Goal: Communication & Community: Answer question/provide support

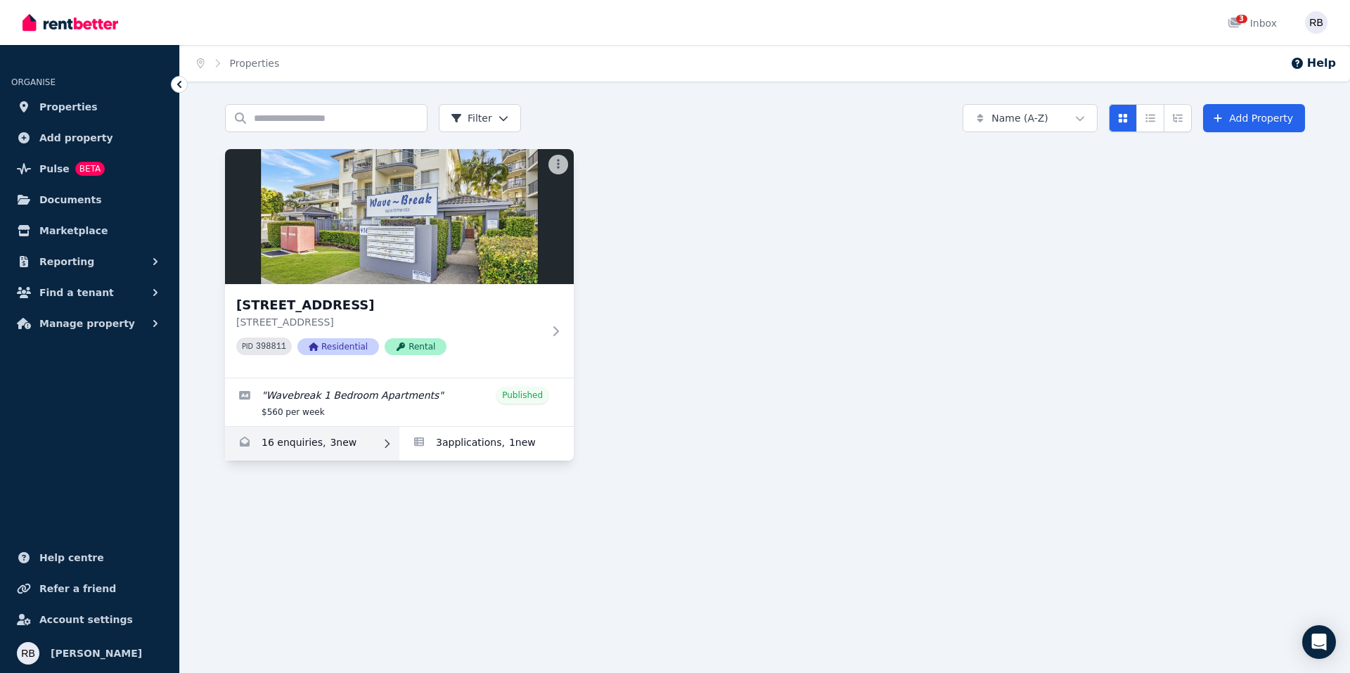
click at [335, 442] on link "Enquiries for 23/416 Marine Parade, Biggera Waters" at bounding box center [312, 444] width 174 height 34
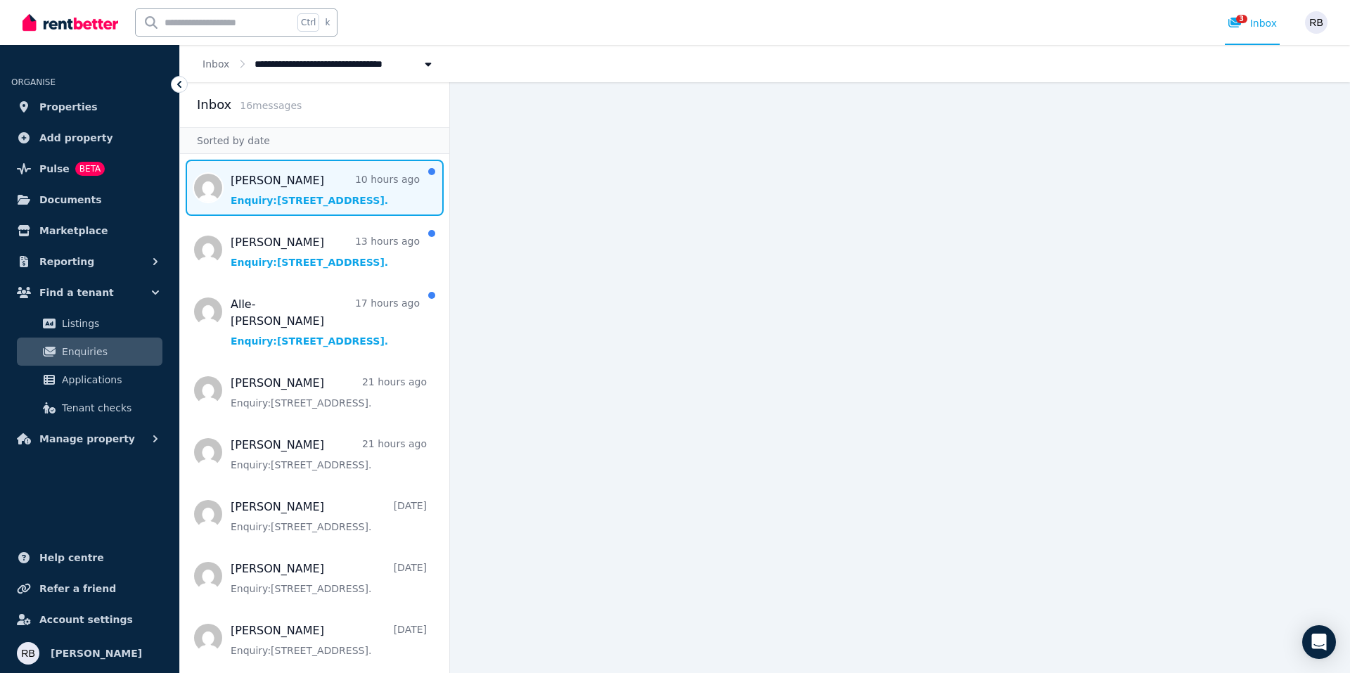
click at [366, 196] on span "Message list" at bounding box center [314, 188] width 269 height 56
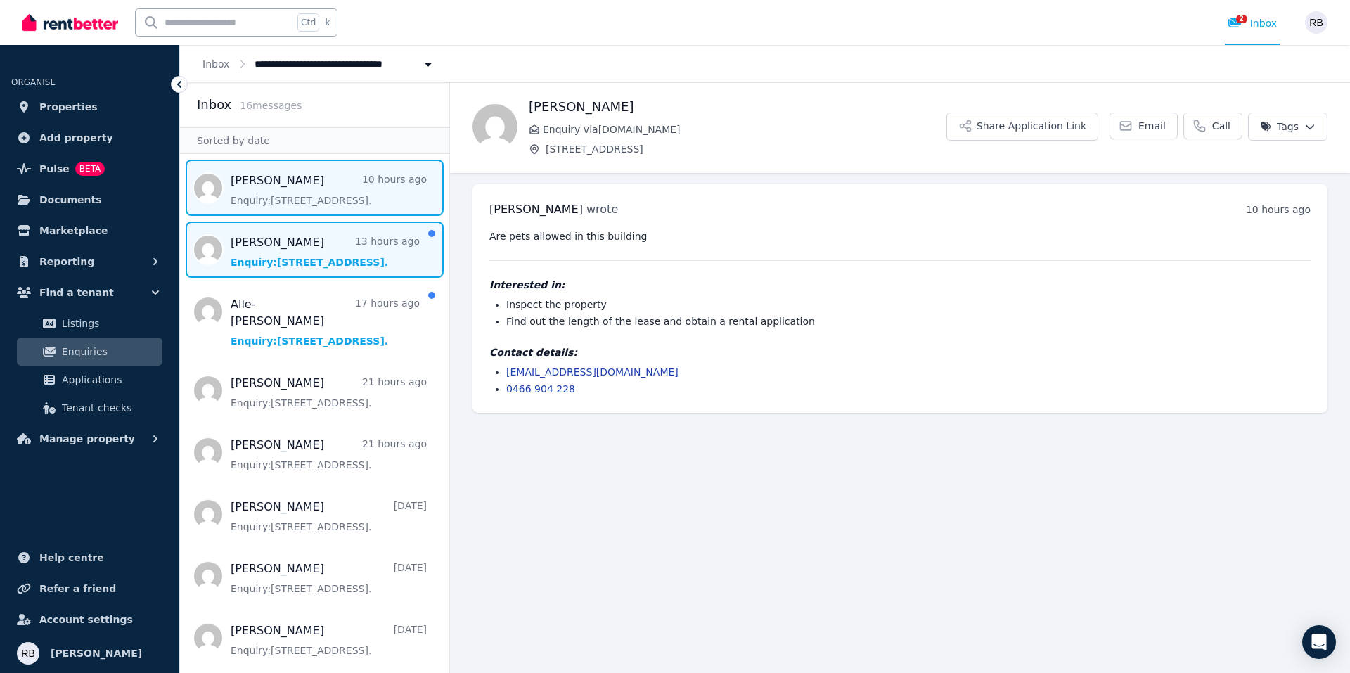
click at [336, 251] on span "Message list" at bounding box center [314, 250] width 269 height 56
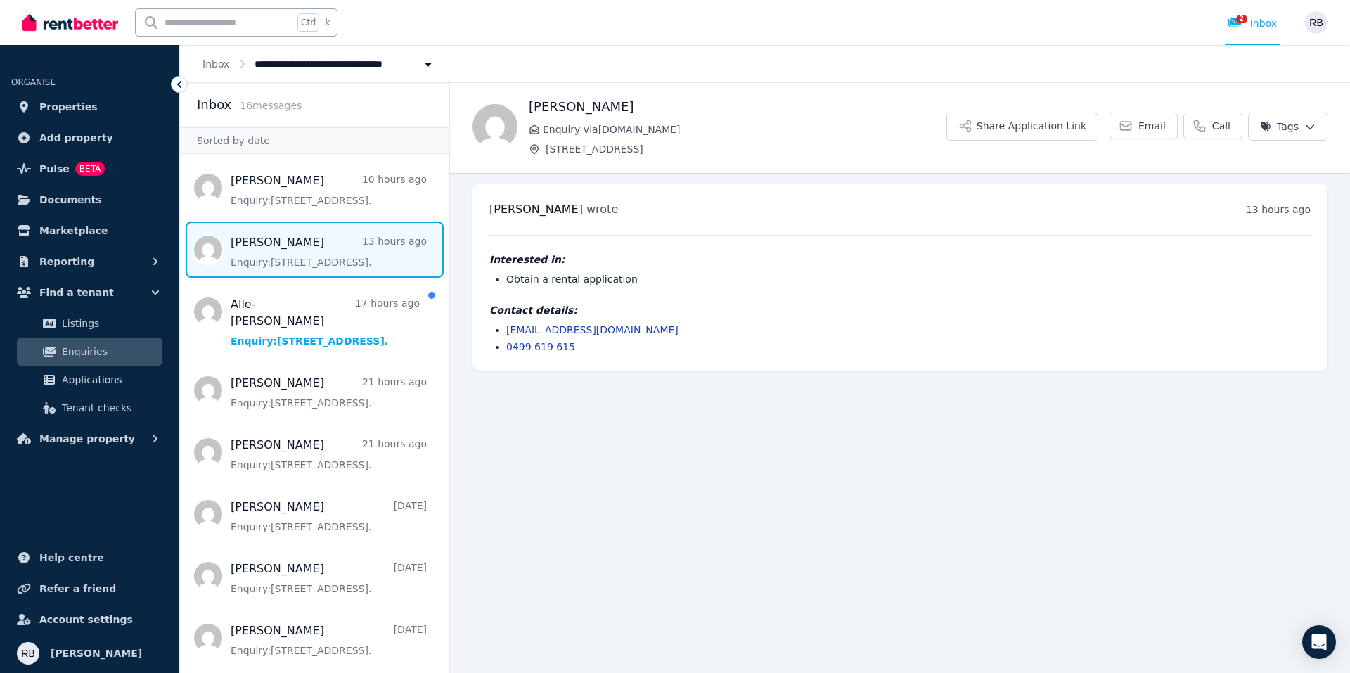
click at [336, 251] on span "Message list" at bounding box center [314, 250] width 269 height 56
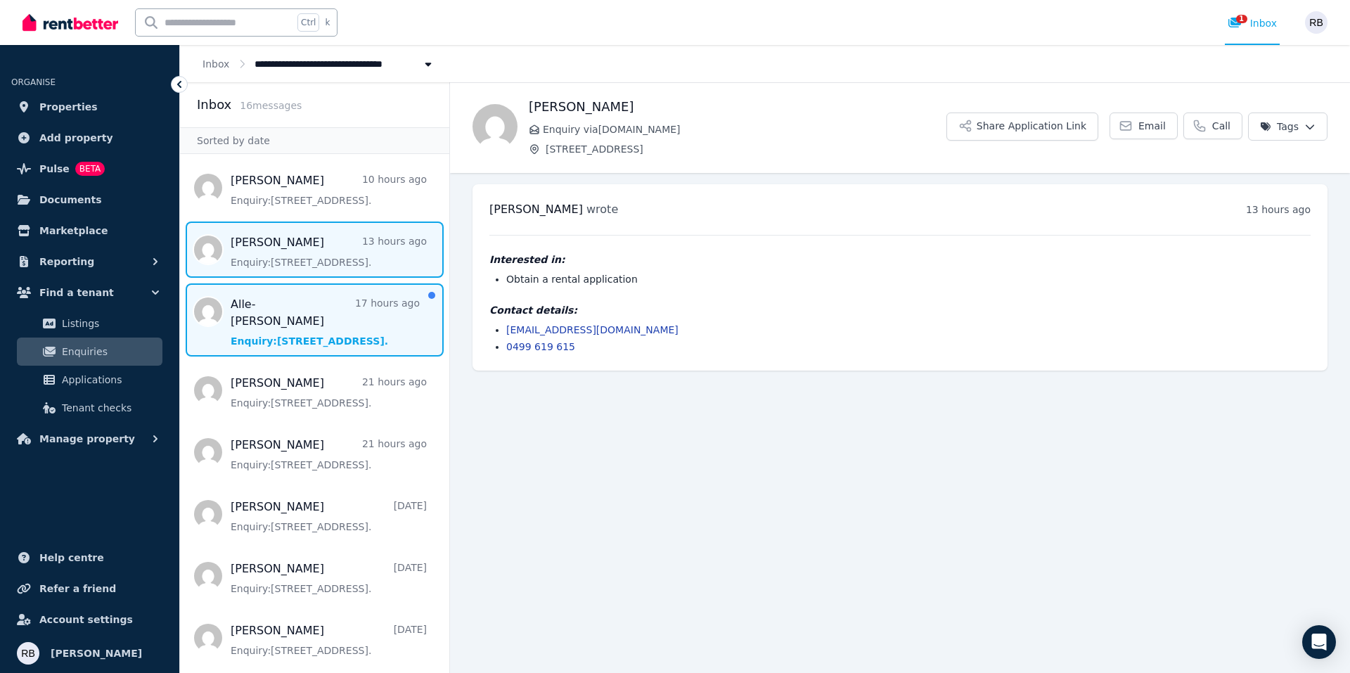
click at [316, 311] on span "Message list" at bounding box center [314, 319] width 269 height 73
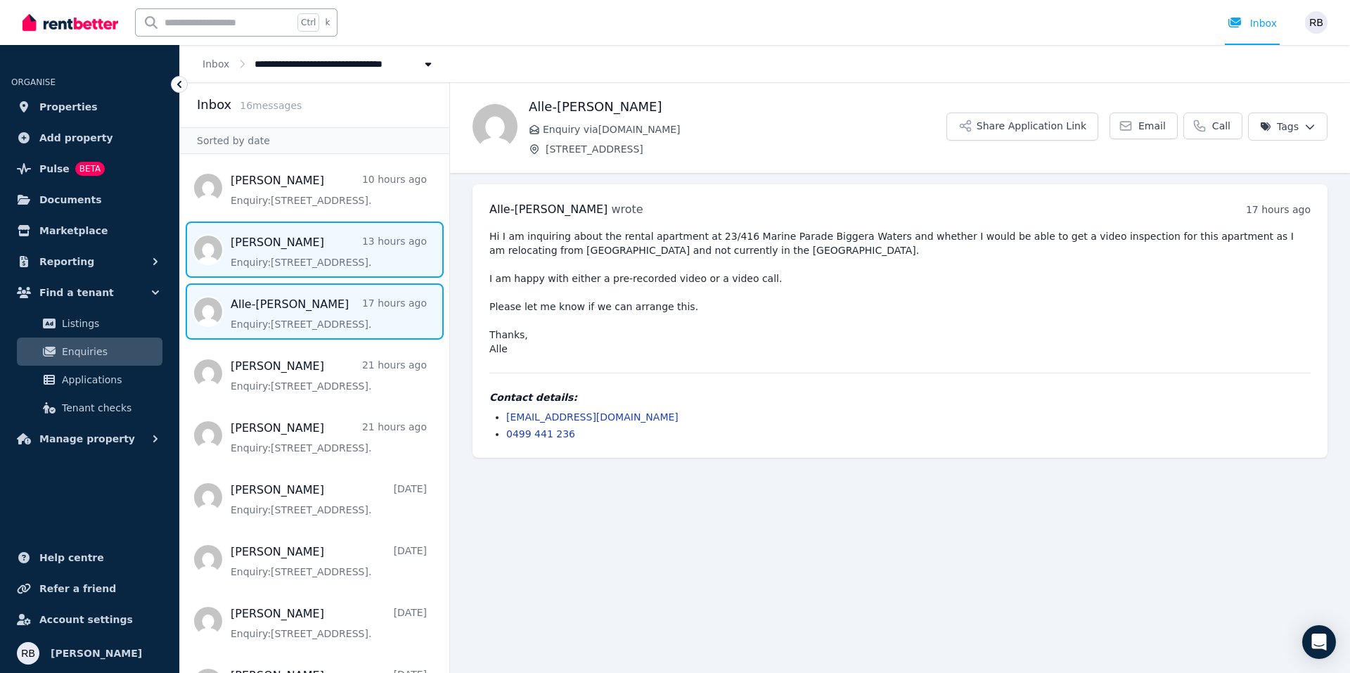
click at [316, 253] on span "Message list" at bounding box center [314, 250] width 269 height 56
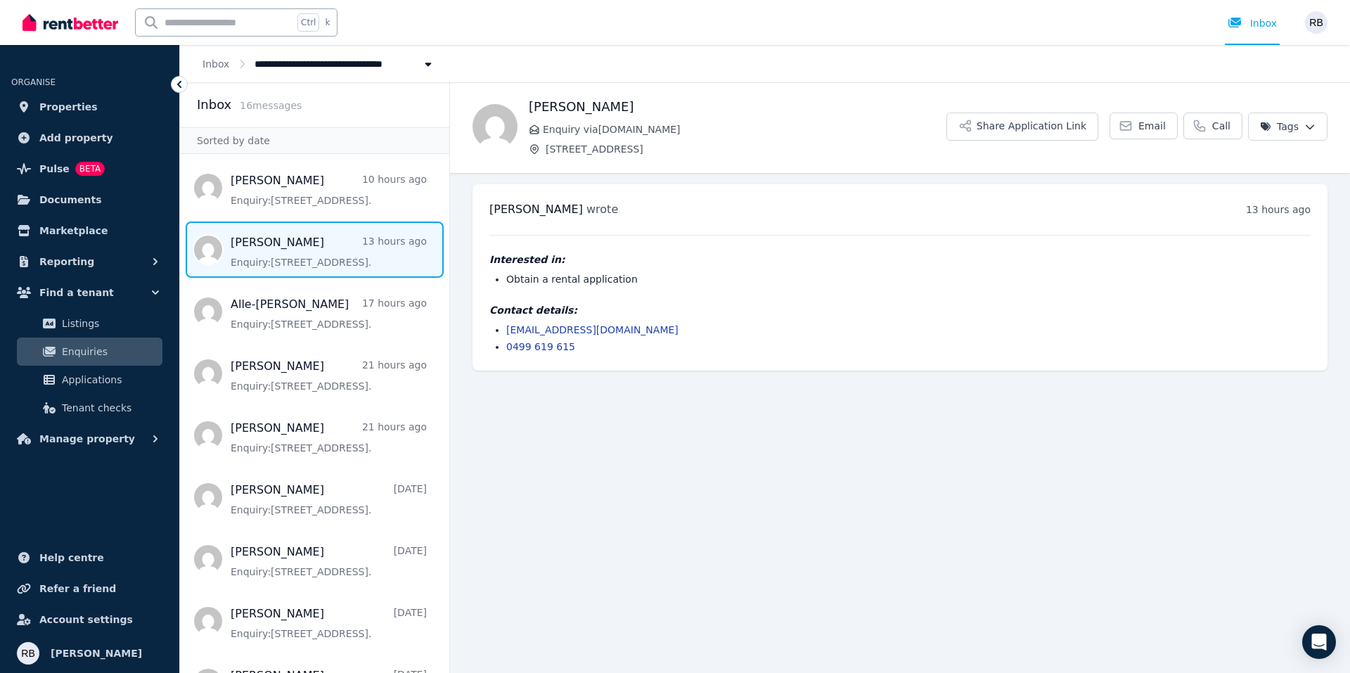
click at [654, 329] on li "[EMAIL_ADDRESS][DOMAIN_NAME]" at bounding box center [908, 330] width 805 height 14
click at [658, 329] on li "[EMAIL_ADDRESS][DOMAIN_NAME]" at bounding box center [908, 330] width 805 height 14
click at [660, 329] on li "[EMAIL_ADDRESS][DOMAIN_NAME]" at bounding box center [908, 330] width 805 height 14
click at [660, 331] on li "[EMAIL_ADDRESS][DOMAIN_NAME]" at bounding box center [908, 330] width 805 height 14
click at [663, 331] on li "[EMAIL_ADDRESS][DOMAIN_NAME]" at bounding box center [908, 330] width 805 height 14
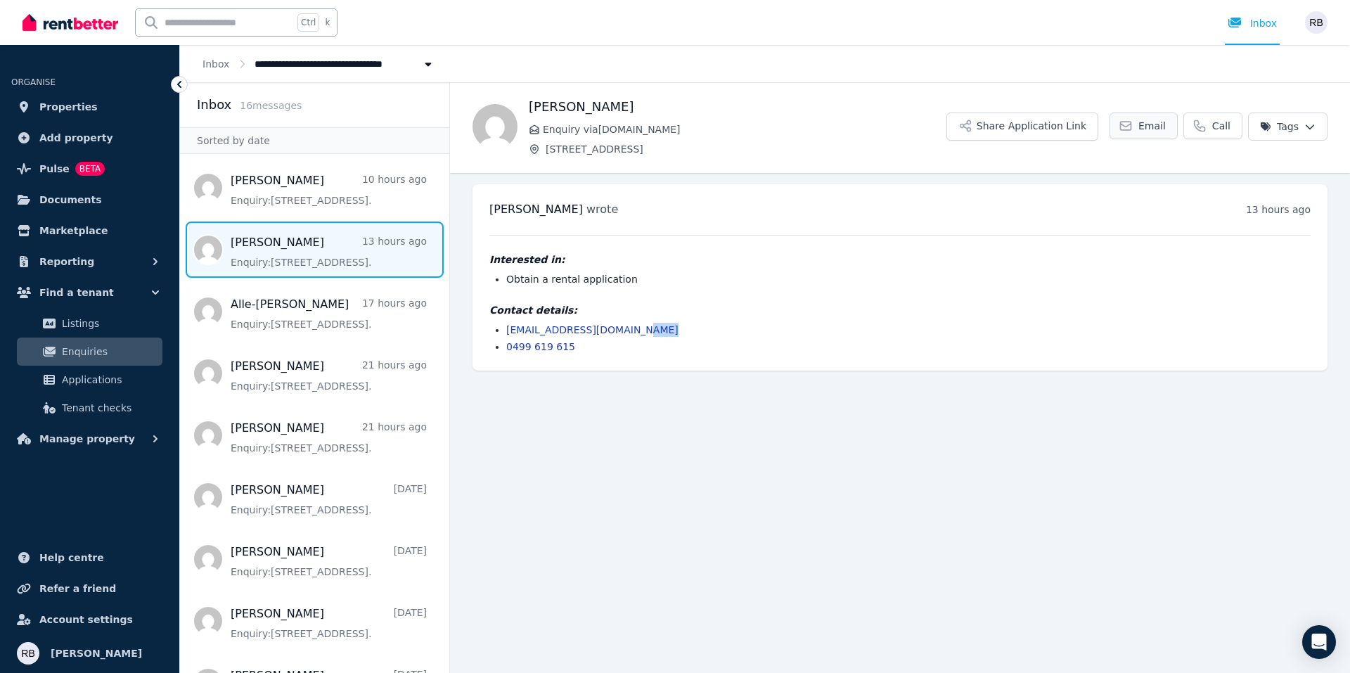
click at [1163, 132] on span "Email" at bounding box center [1152, 126] width 27 height 14
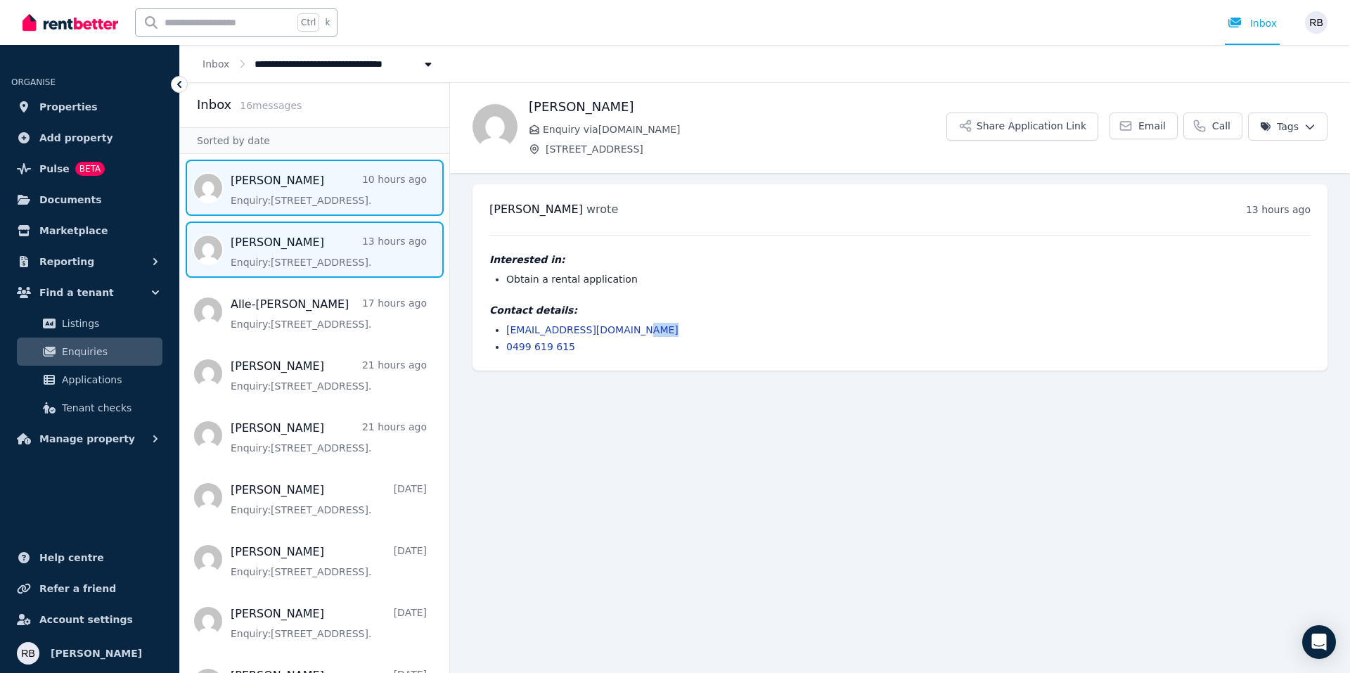
click at [343, 190] on span "Message list" at bounding box center [314, 188] width 269 height 56
